Goal: Navigation & Orientation: Find specific page/section

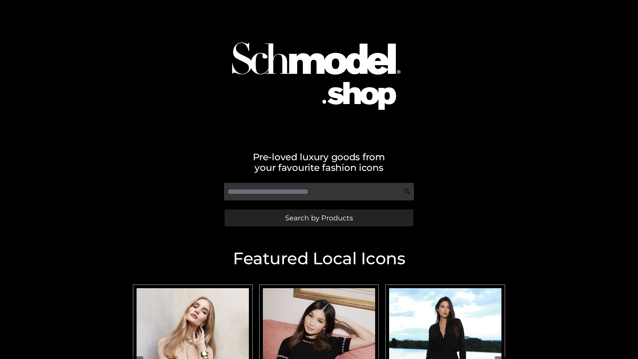
click at [319, 218] on span "Search by Products" at bounding box center [319, 217] width 68 height 7
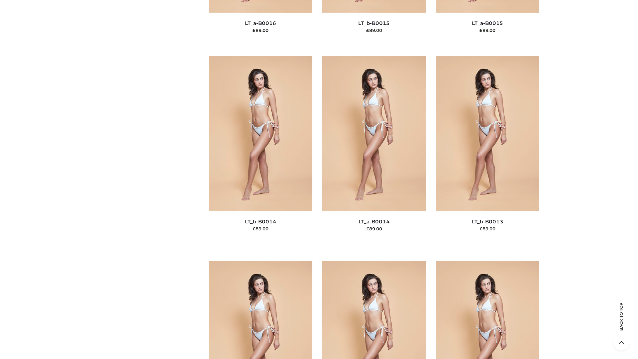
scroll to position [2364, 0]
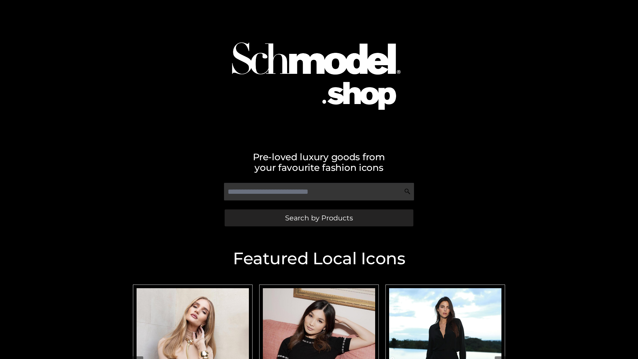
click at [319, 218] on span "Search by Products" at bounding box center [319, 217] width 68 height 7
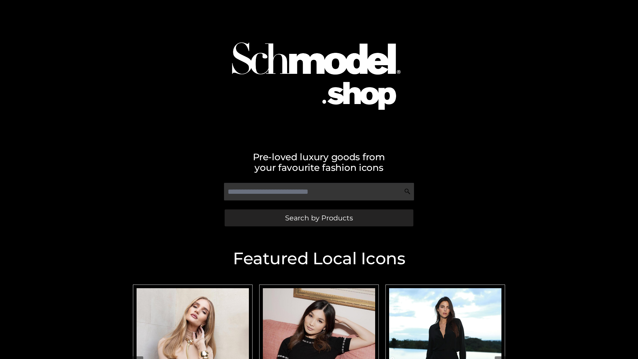
click at [319, 218] on span "Search by Products" at bounding box center [319, 217] width 68 height 7
